Goal: Obtain resource: Obtain resource

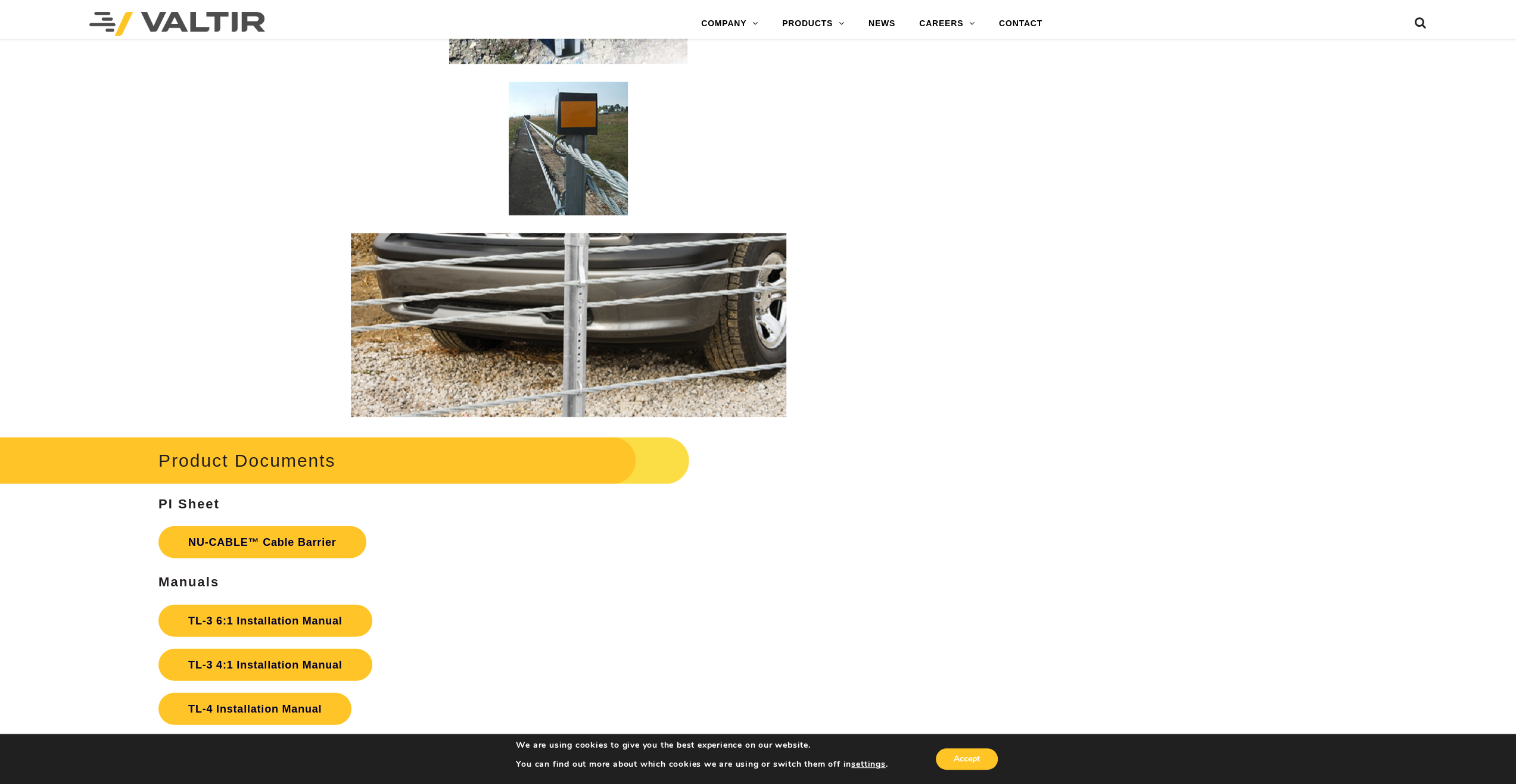
scroll to position [2678, 0]
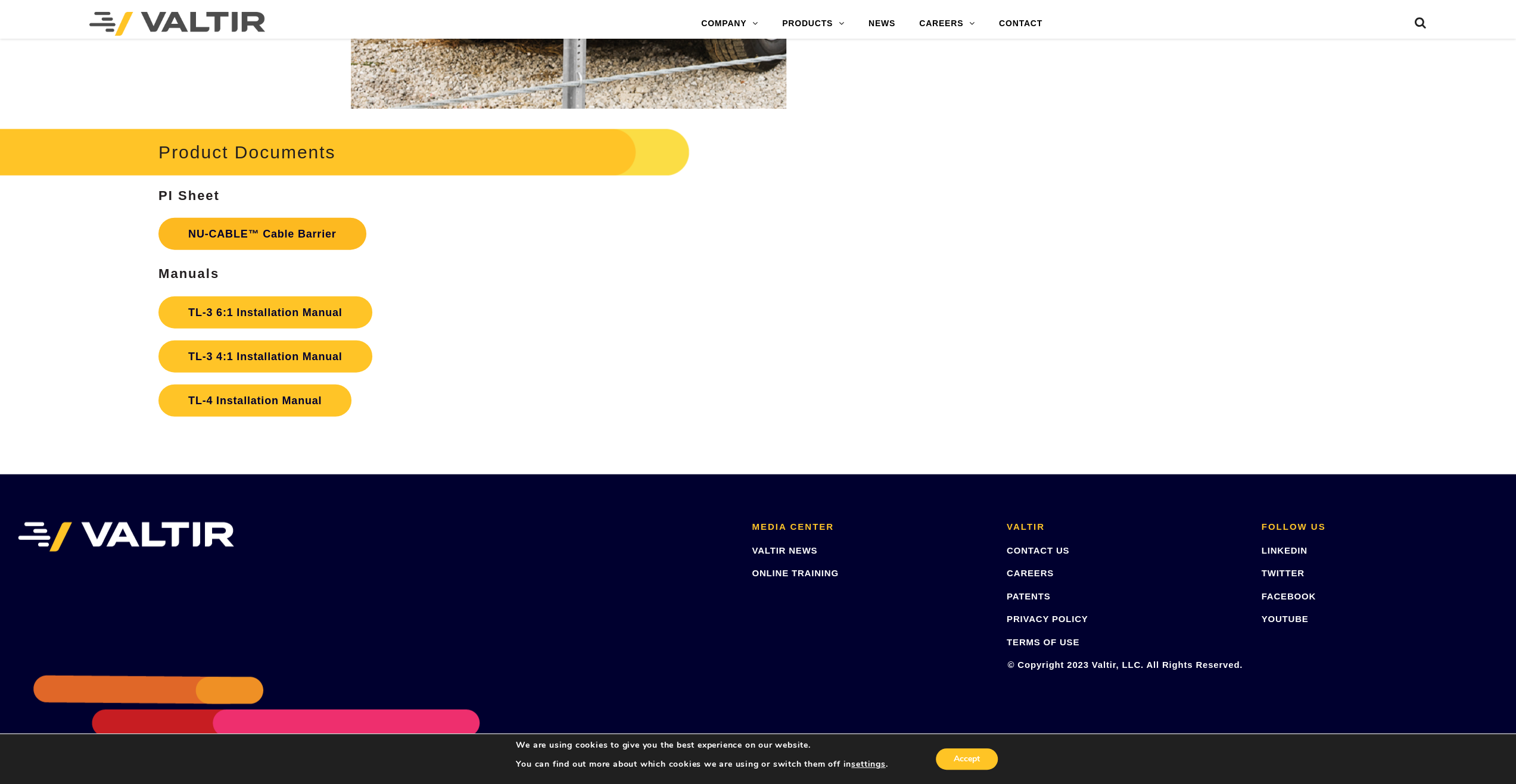
click at [247, 238] on link "NU-CABLE™ Cable Barrier" at bounding box center [261, 234] width 208 height 32
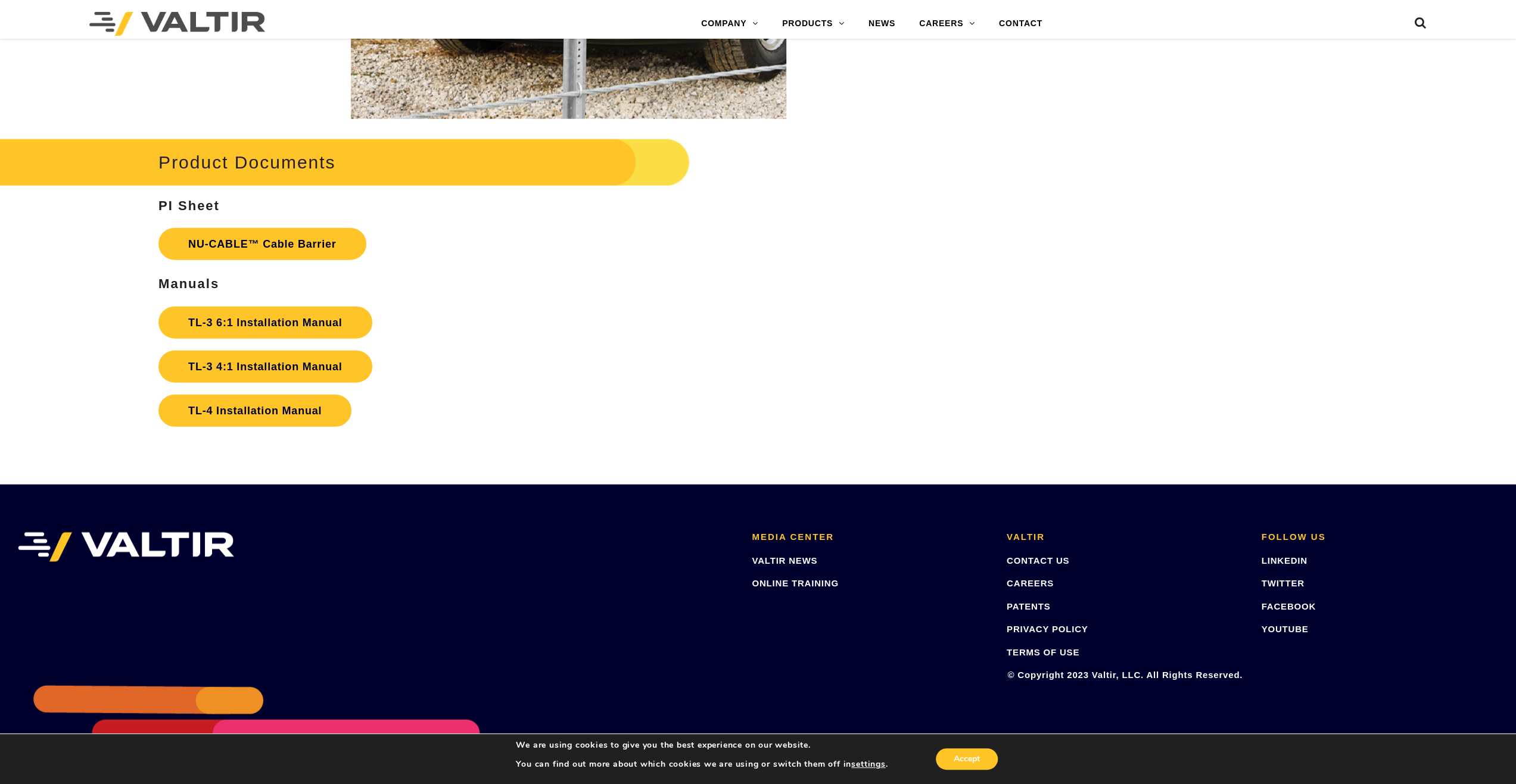
scroll to position [2724, 0]
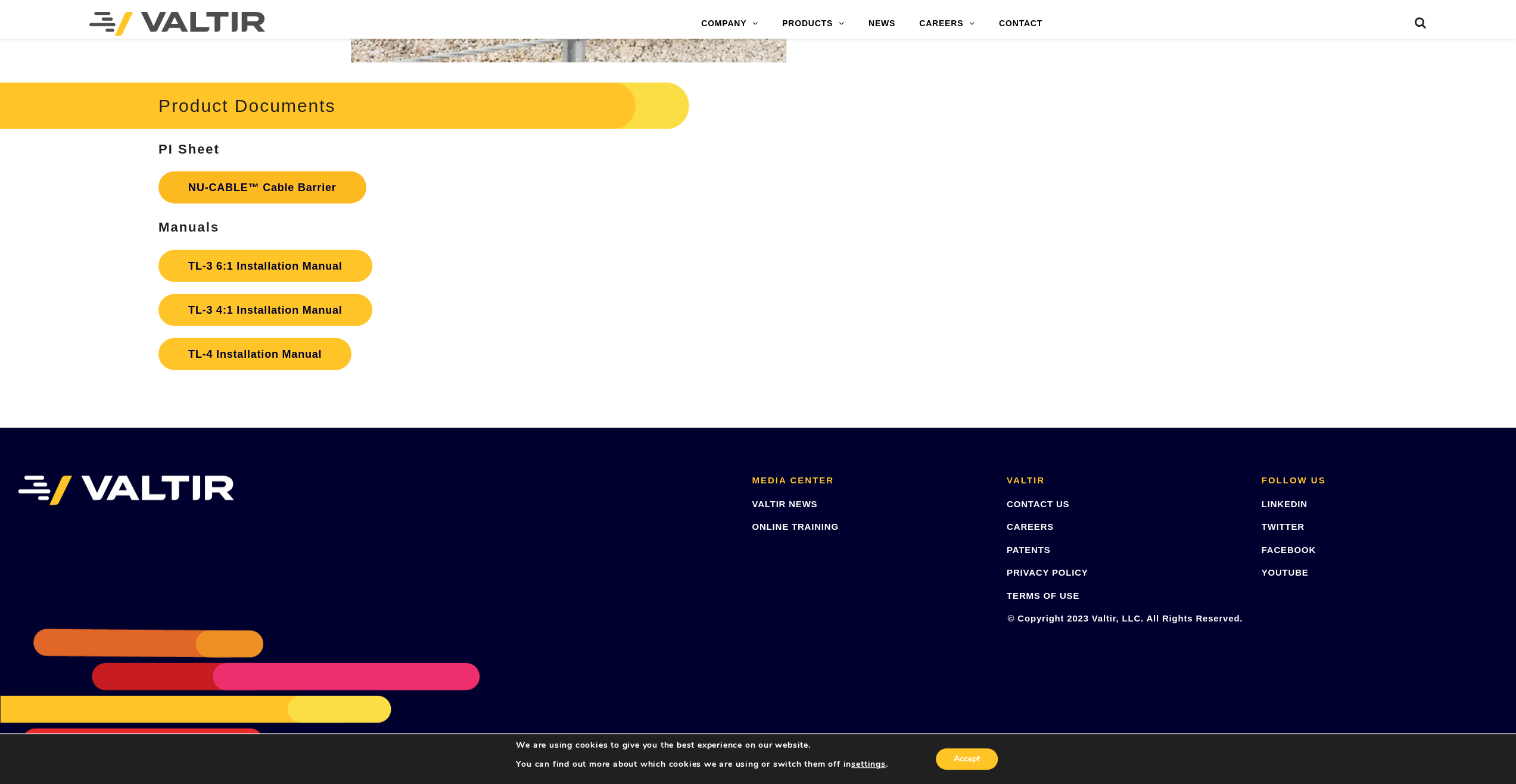
click at [243, 187] on link "NU-CABLE™ Cable Barrier" at bounding box center [261, 187] width 208 height 32
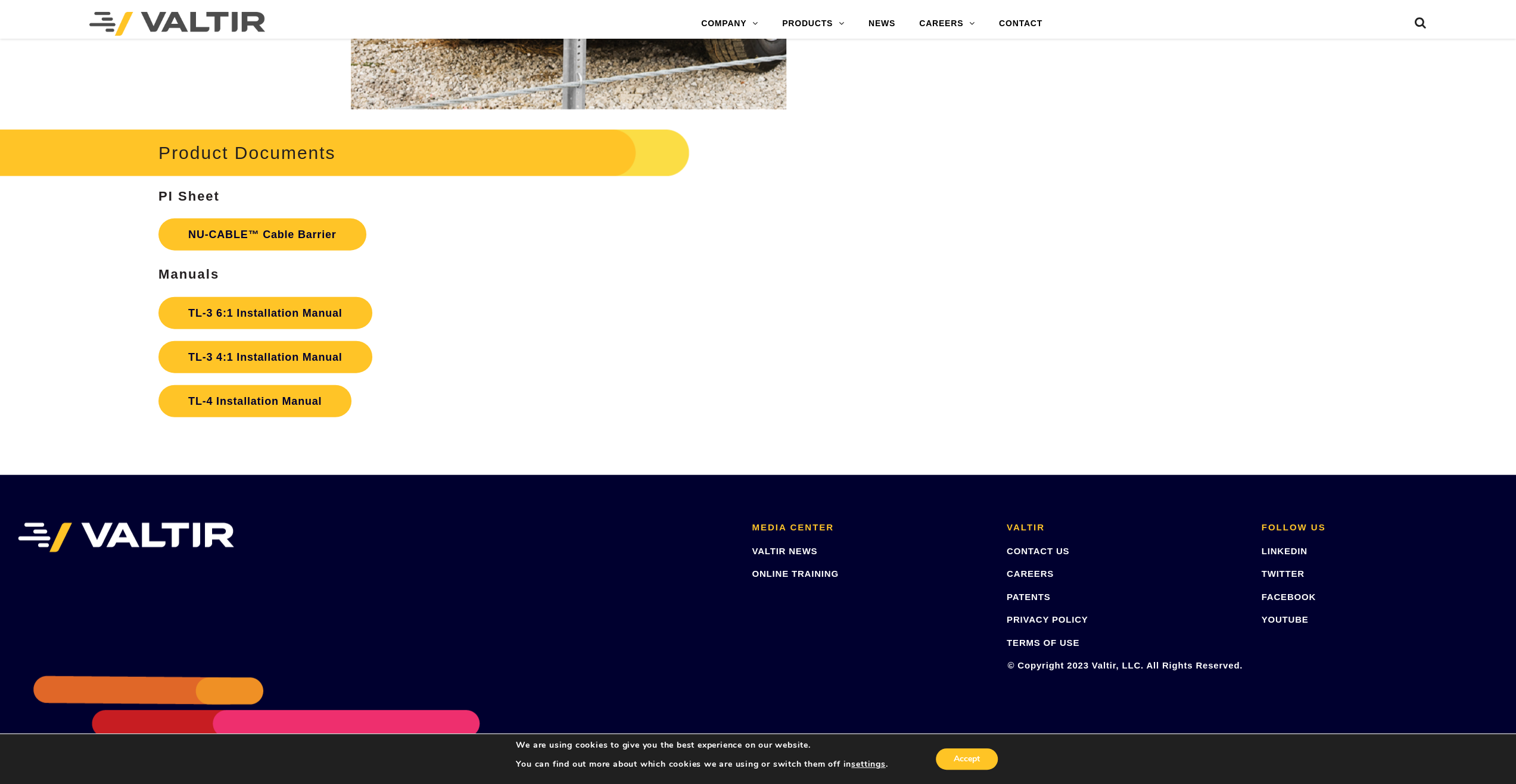
scroll to position [2678, 0]
click at [286, 309] on strong "TL-3 6:1 Installation Manual" at bounding box center [265, 313] width 154 height 12
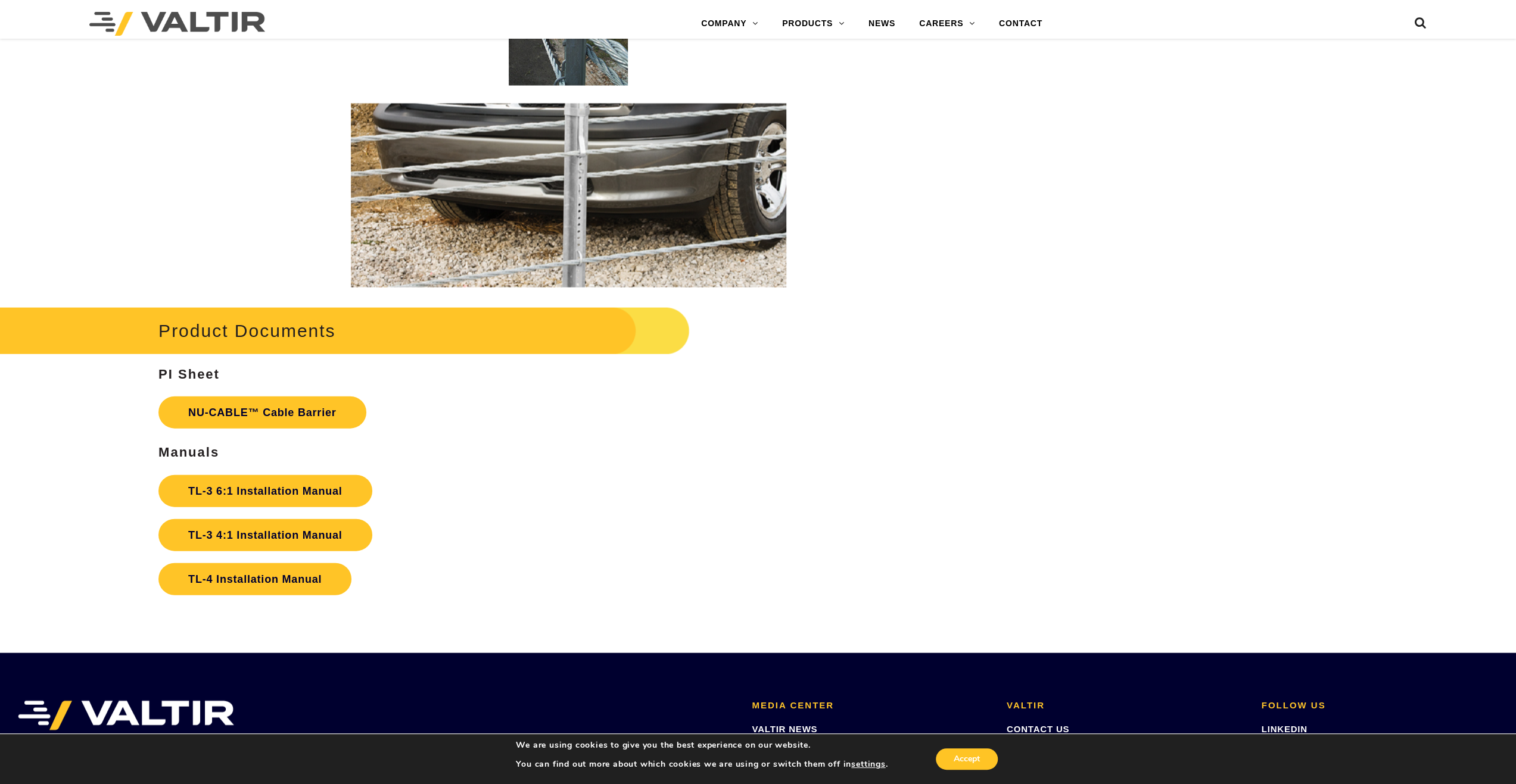
scroll to position [2724, 0]
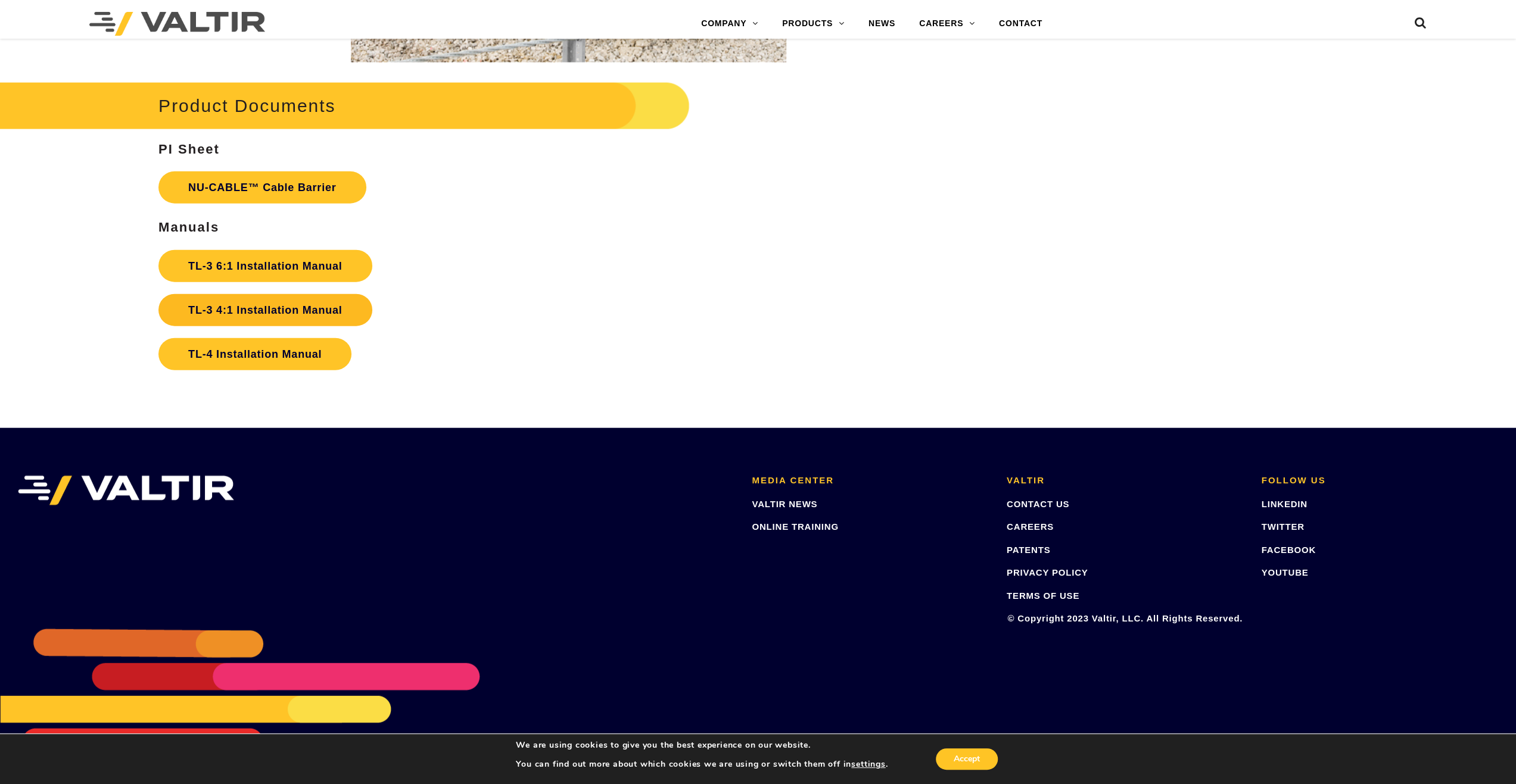
click at [281, 313] on link "TL-3 4:1 Installation Manual" at bounding box center [264, 310] width 213 height 32
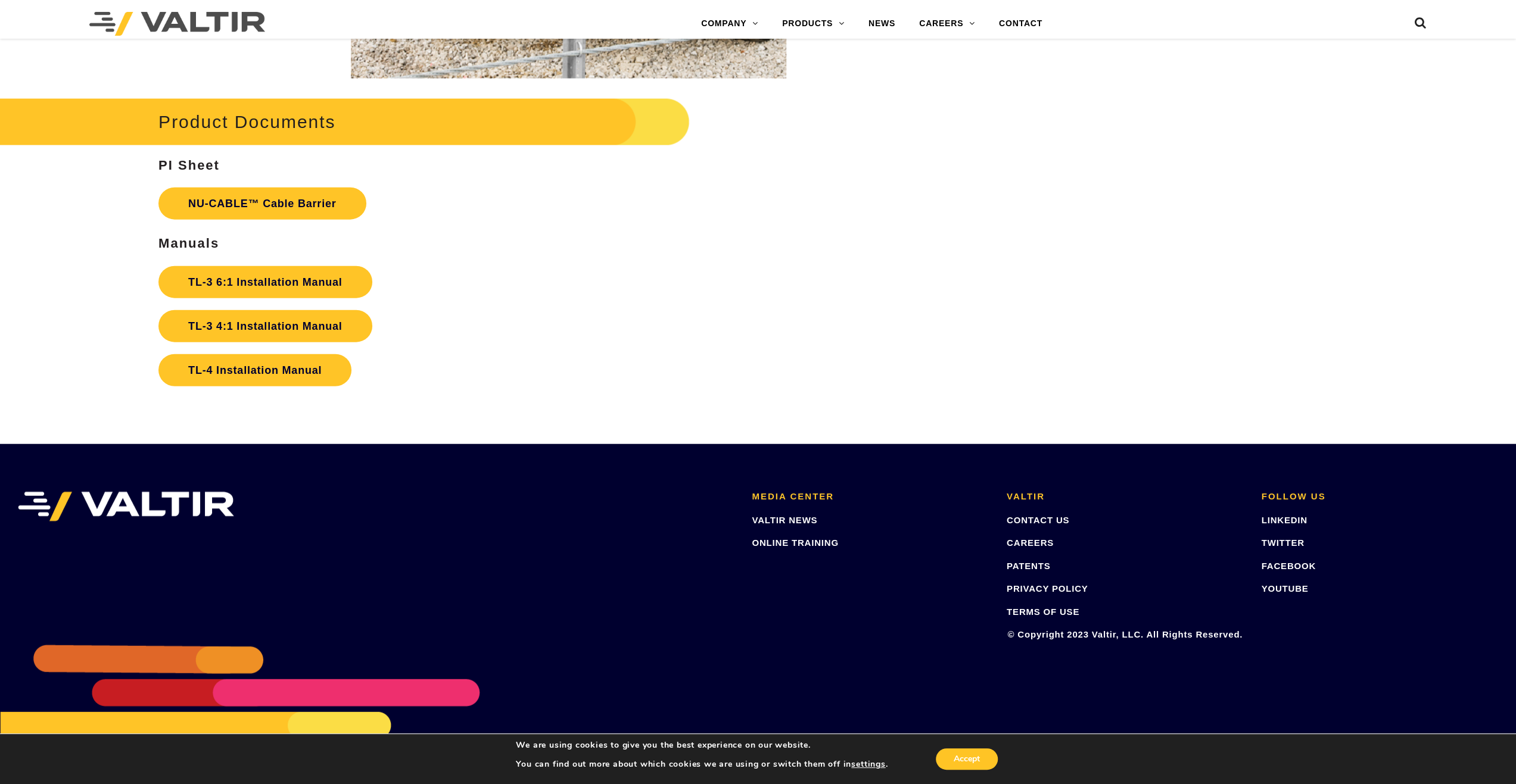
scroll to position [2724, 0]
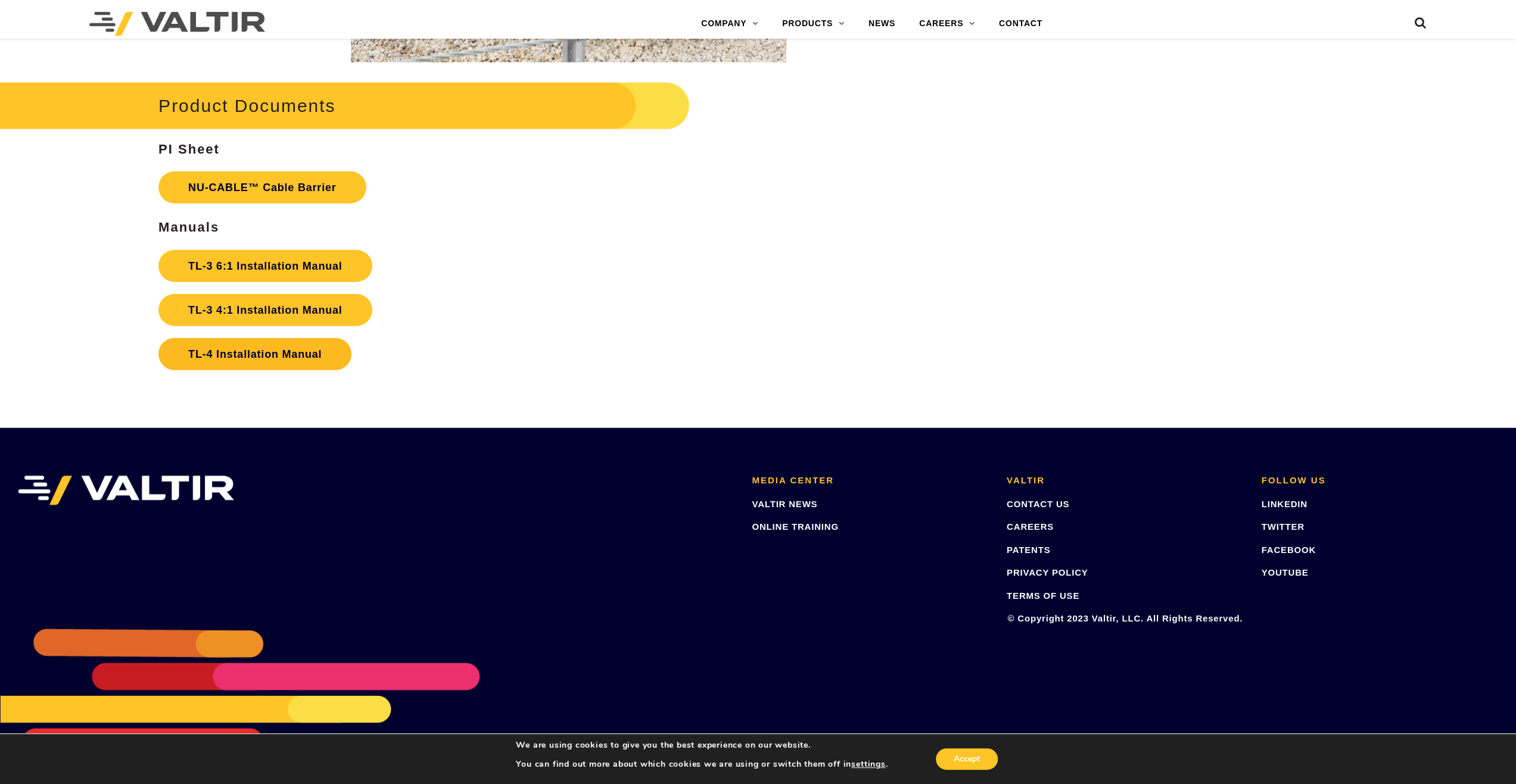
click at [238, 352] on link "TL-4 Installation Manual" at bounding box center [255, 353] width 193 height 32
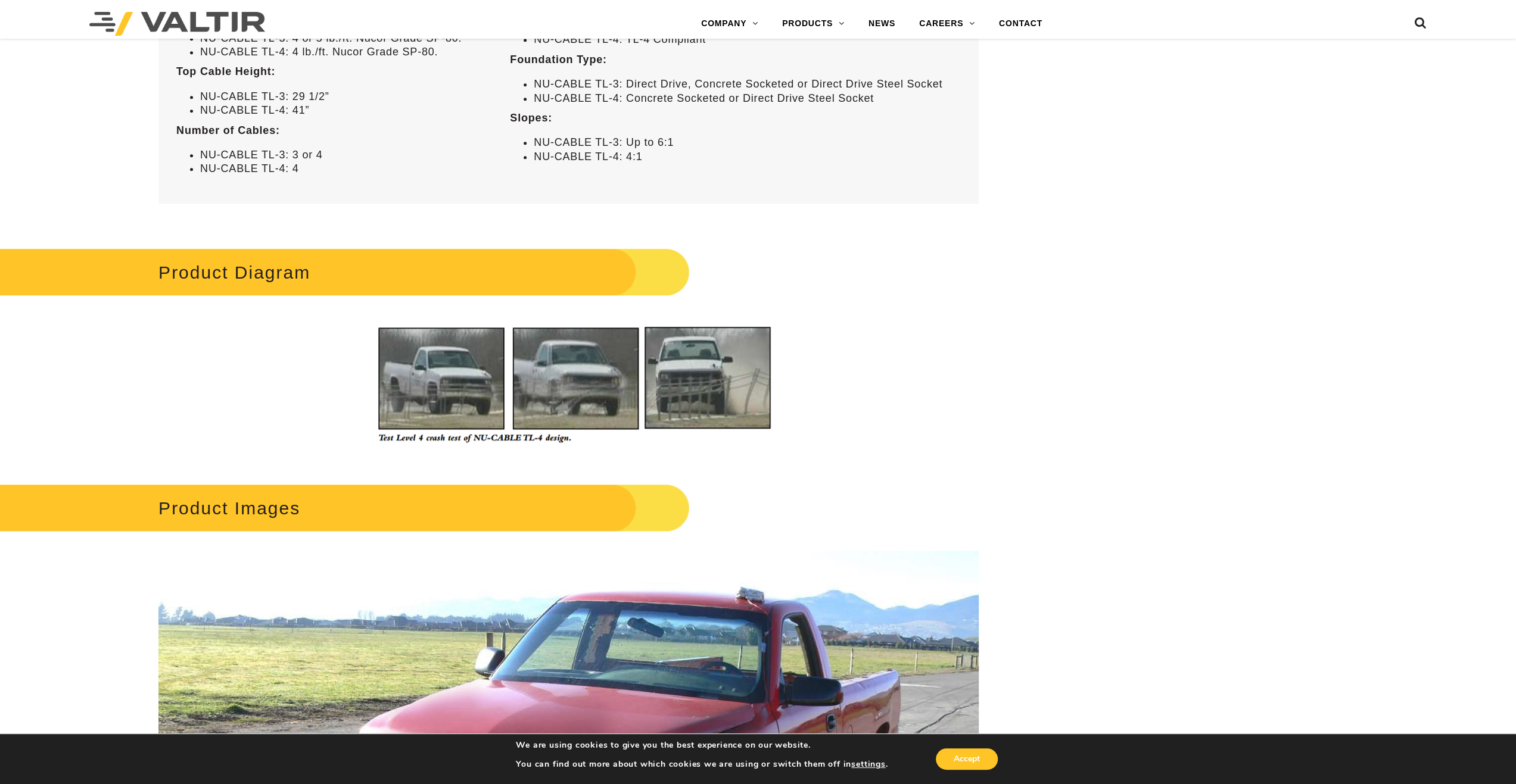
scroll to position [1250, 0]
